Goal: Transaction & Acquisition: Obtain resource

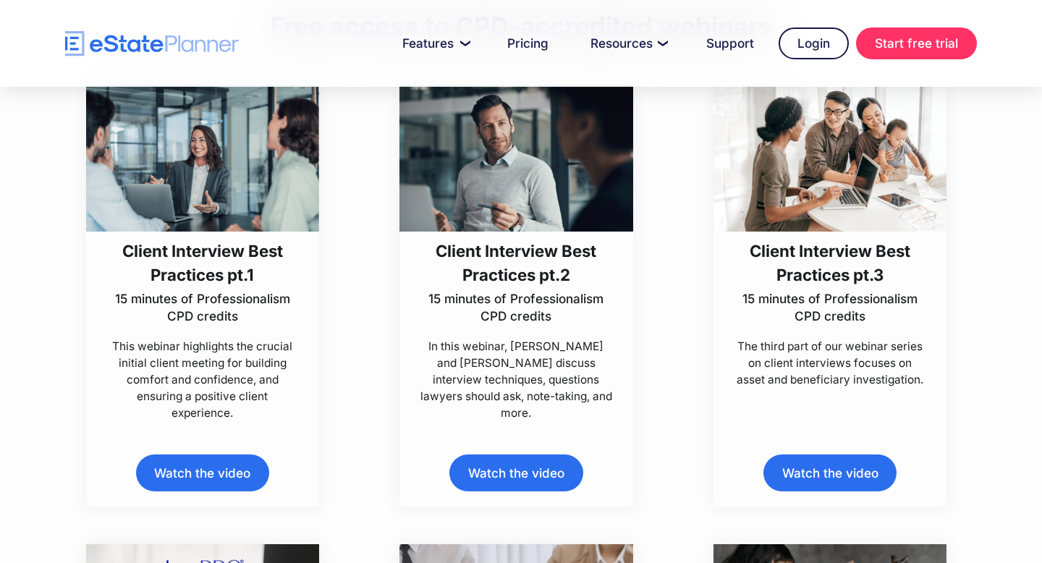
scroll to position [401, 0]
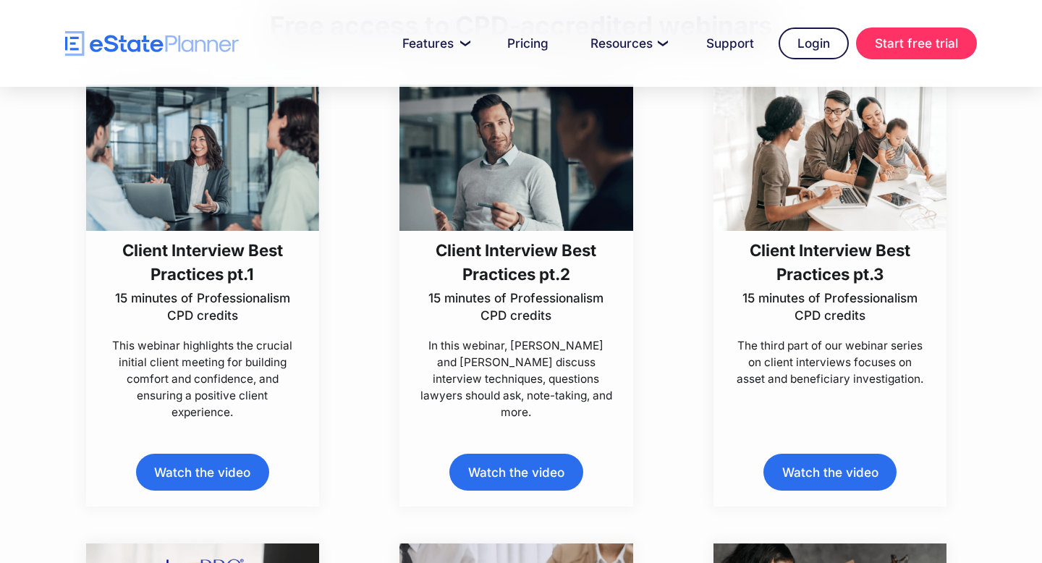
click at [189, 473] on link "Watch the video" at bounding box center [202, 472] width 133 height 37
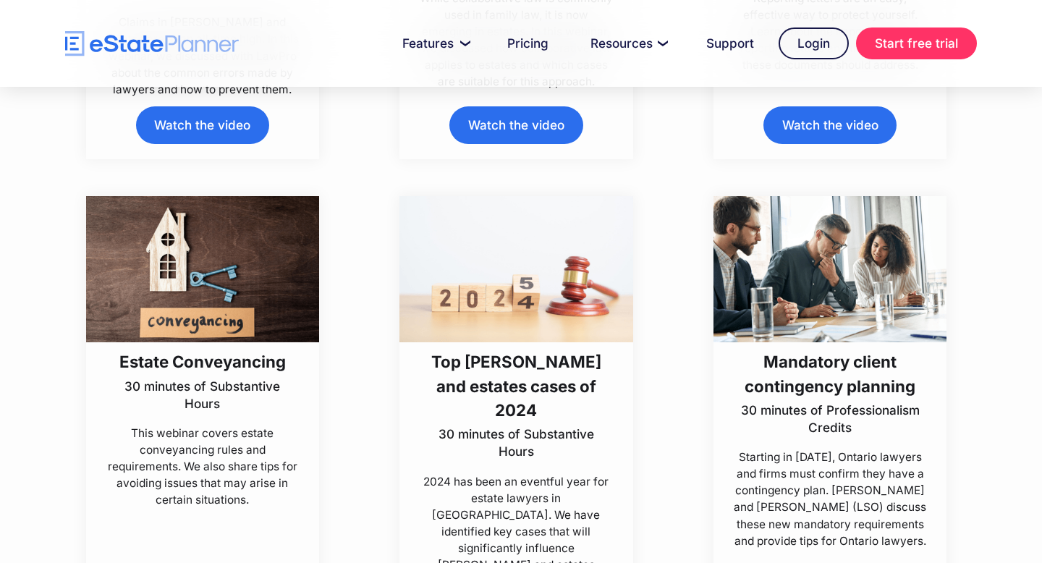
scroll to position [1210, 0]
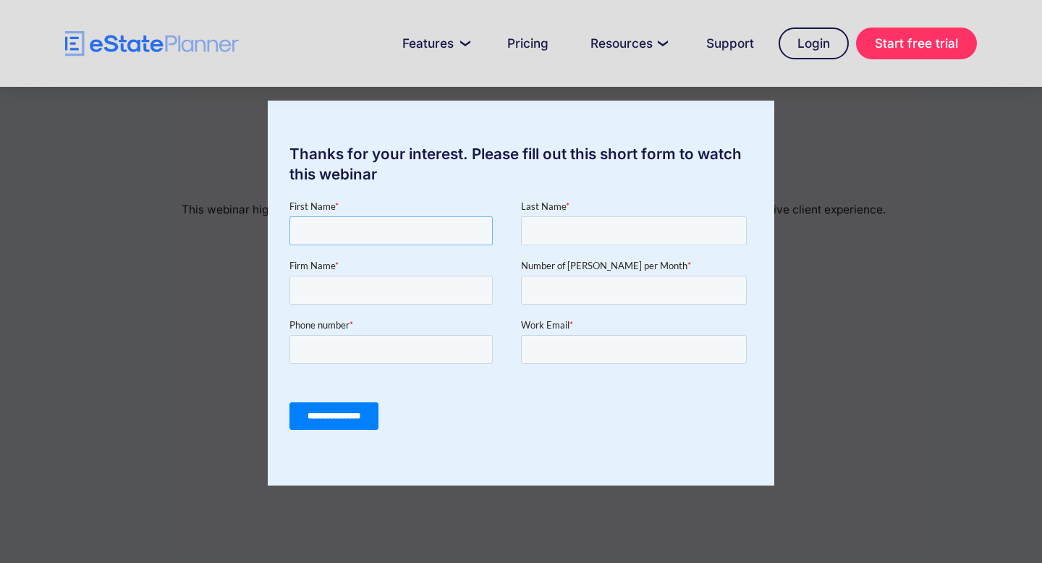
click at [331, 240] on input "First Name *" at bounding box center [390, 230] width 203 height 29
type input "********"
click at [582, 221] on input "Last Name *" at bounding box center [634, 230] width 226 height 29
type input "*********"
click at [400, 273] on div "Firm Name *" at bounding box center [405, 281] width 232 height 46
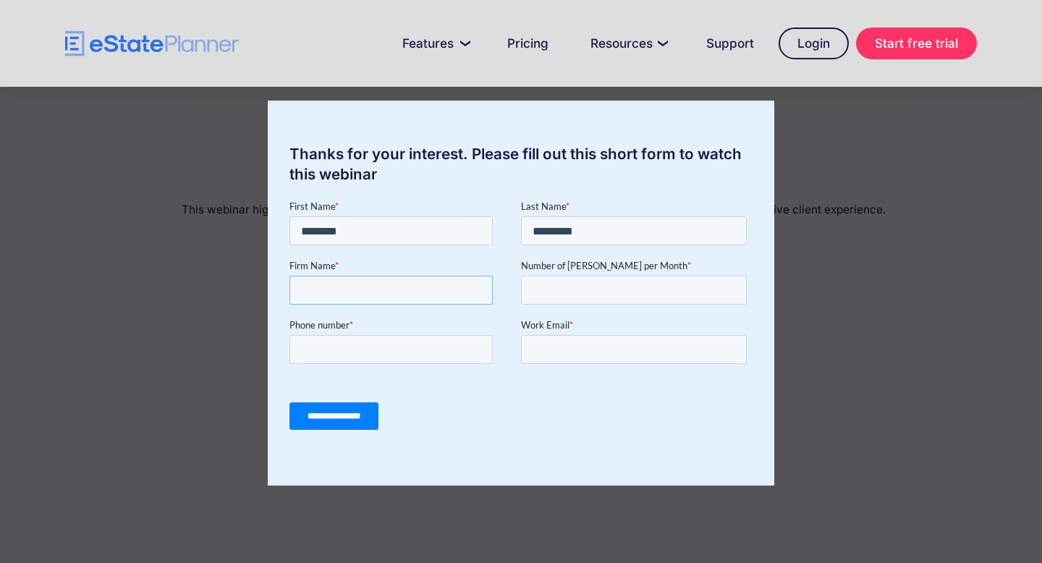
click at [388, 302] on input "Firm Name *" at bounding box center [390, 290] width 203 height 29
click at [597, 298] on input "Number of [PERSON_NAME] per Month *" at bounding box center [634, 290] width 226 height 29
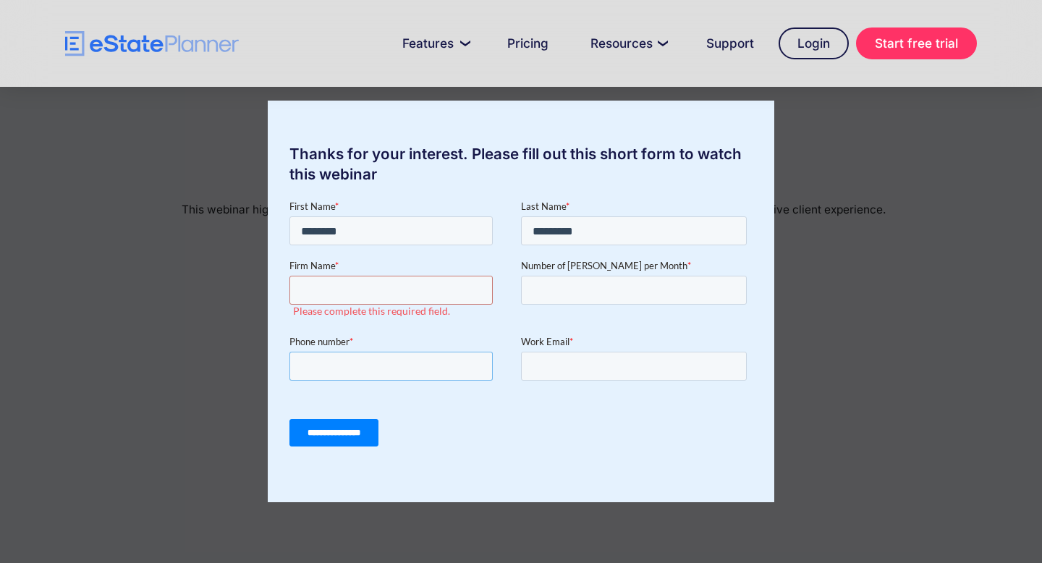
click at [435, 371] on input "Phone number *" at bounding box center [390, 366] width 203 height 29
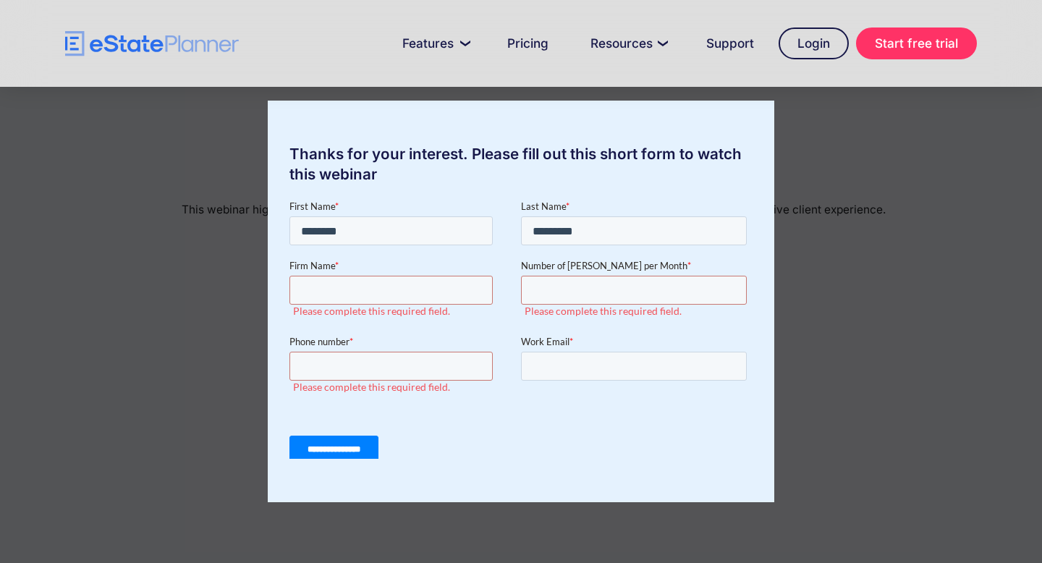
click at [823, 189] on div "Thanks for your interest. Please fill out this short form to watch this webinar" at bounding box center [521, 281] width 1042 height 563
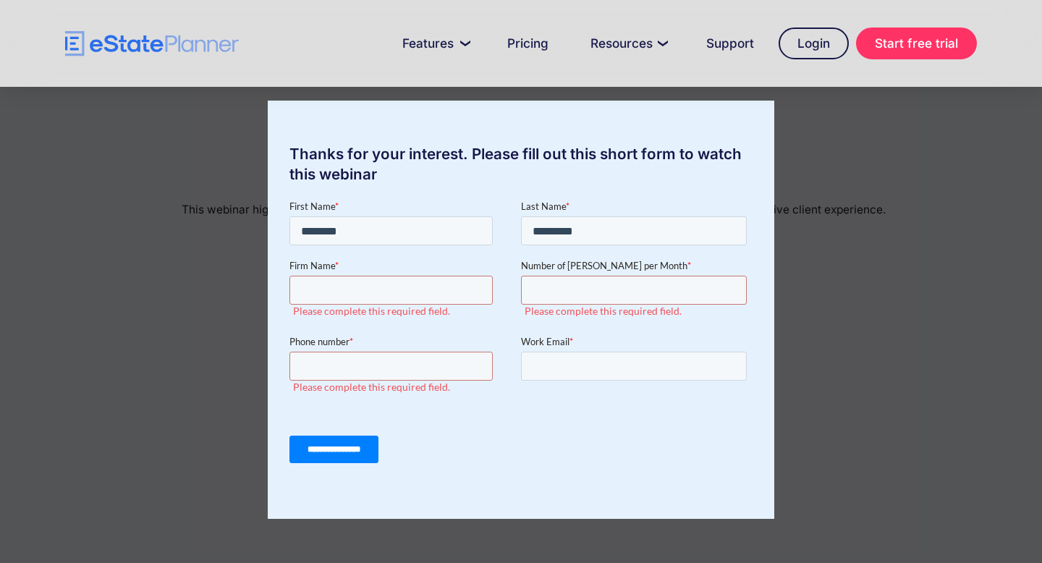
click at [823, 189] on div "Thanks for your interest. Please fill out this short form to watch this webinar" at bounding box center [521, 281] width 1042 height 563
